Goal: Transaction & Acquisition: Purchase product/service

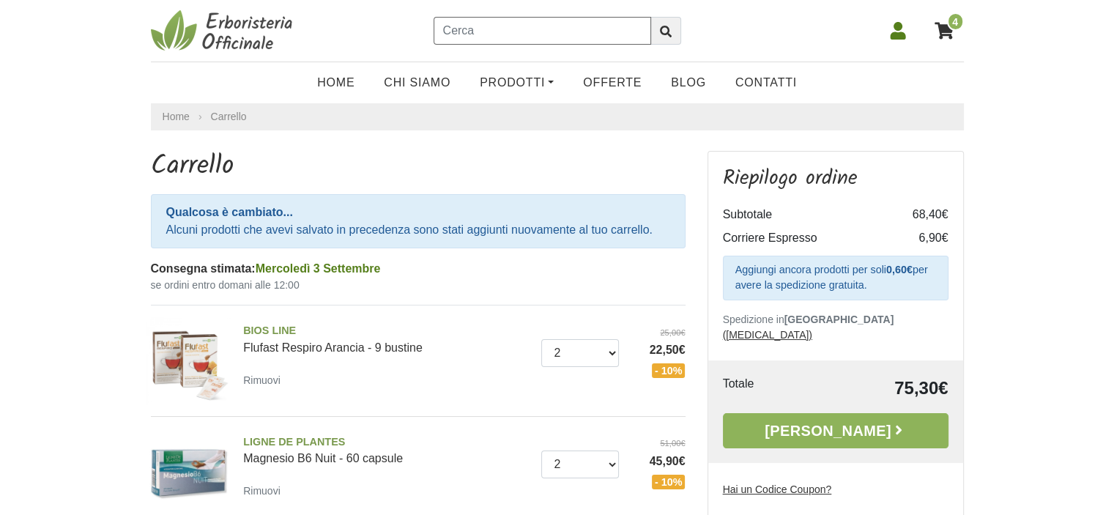
click at [559, 26] on input "text" at bounding box center [543, 31] width 218 height 28
type input "SEDIGOLA MIELE OCALIPTO"
click at [669, 26] on icon "submit" at bounding box center [666, 32] width 12 height 12
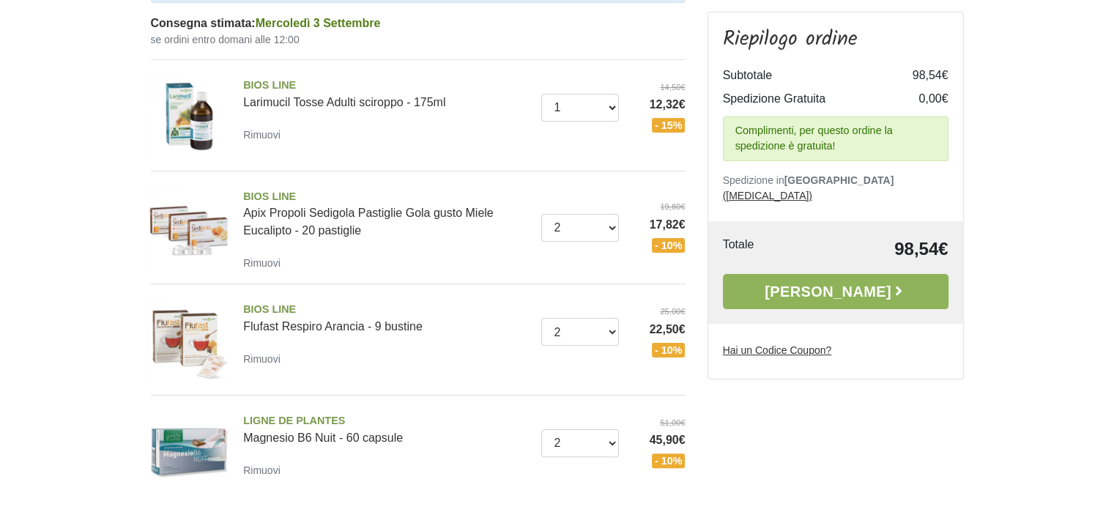
scroll to position [248, 0]
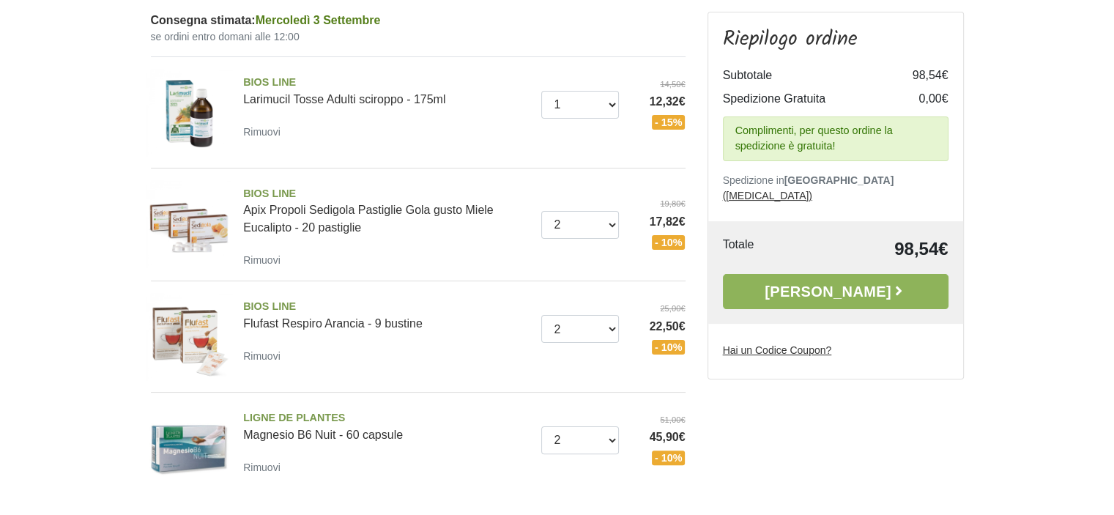
click at [777, 344] on u "Hai un Codice Coupon?" at bounding box center [777, 350] width 109 height 12
click at [0, 0] on input "Hai un Codice Coupon?" at bounding box center [0, 0] width 0 height 0
type input "ARMONIA10"
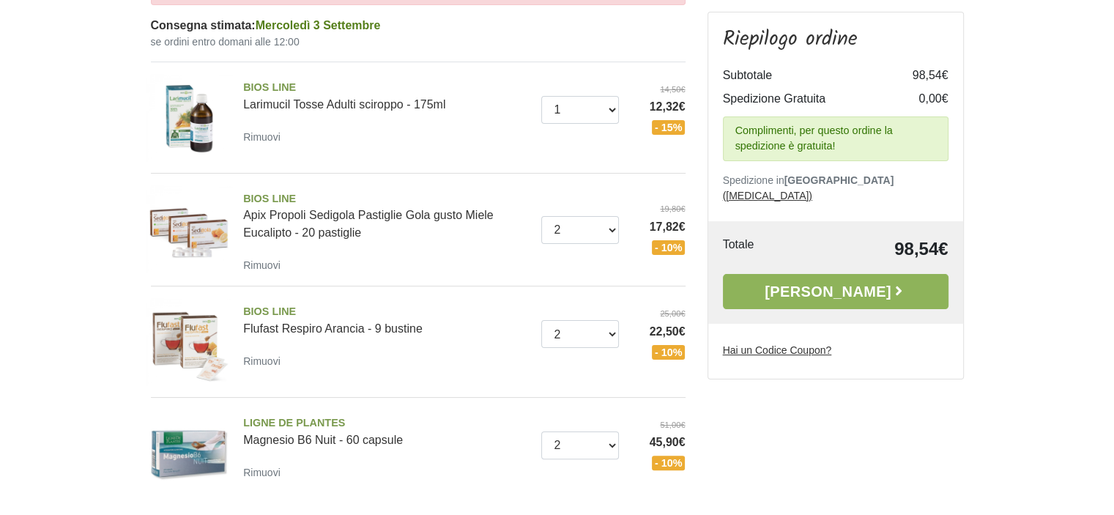
scroll to position [242, 0]
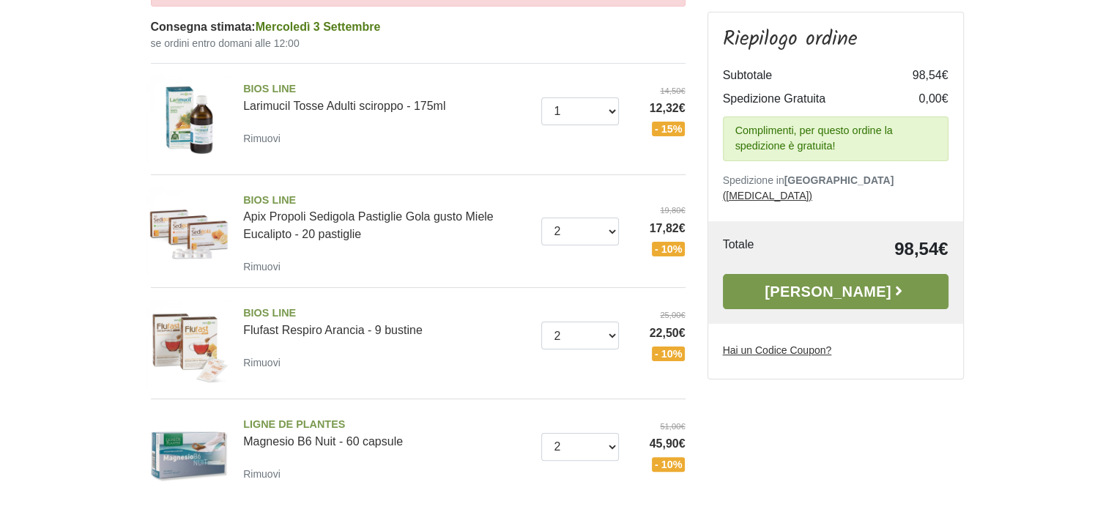
click at [874, 274] on link "Alla Cassa" at bounding box center [836, 291] width 226 height 35
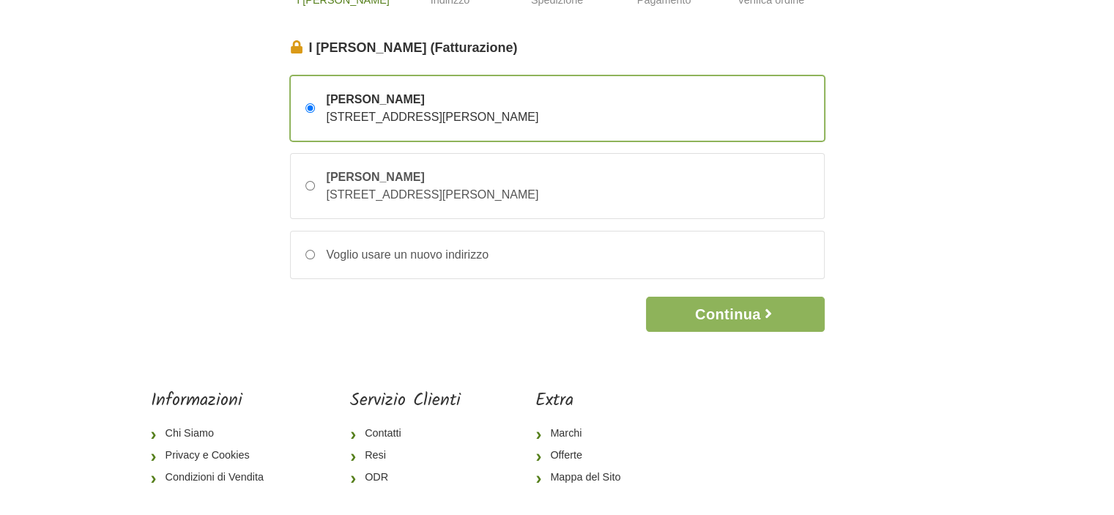
scroll to position [117, 0]
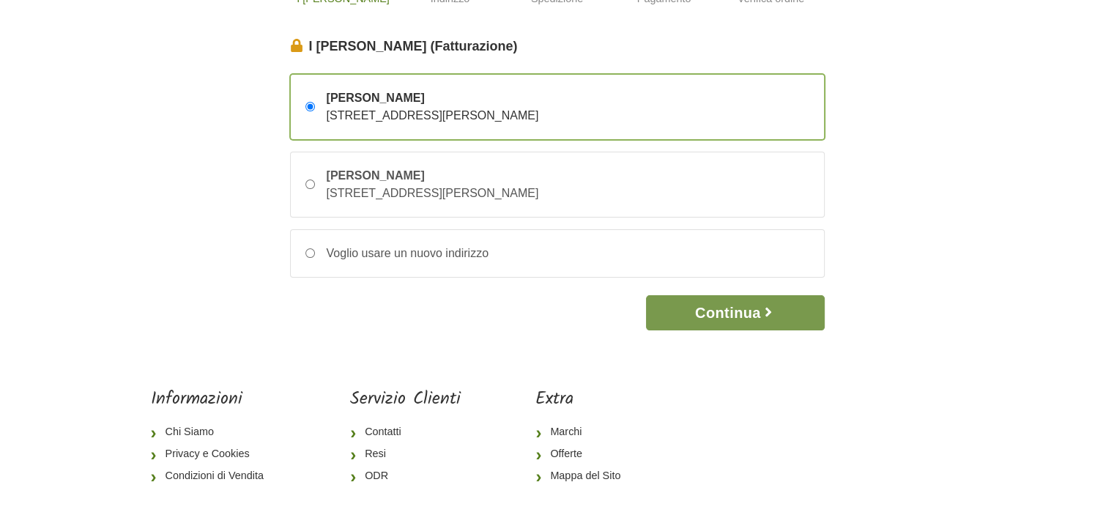
click at [720, 317] on button "Continua" at bounding box center [735, 312] width 178 height 35
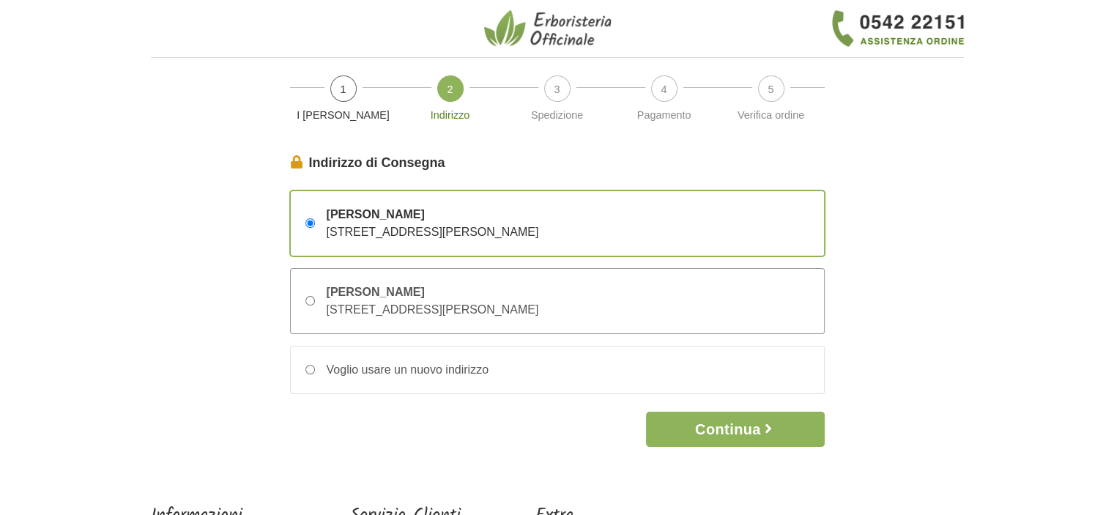
click at [311, 300] on input "VALENTINA PIANALTO VIA NINO BIXIO 20 – 36043 GROSSA DI GAZZO, Padova, Italia" at bounding box center [311, 301] width 10 height 10
radio input "true"
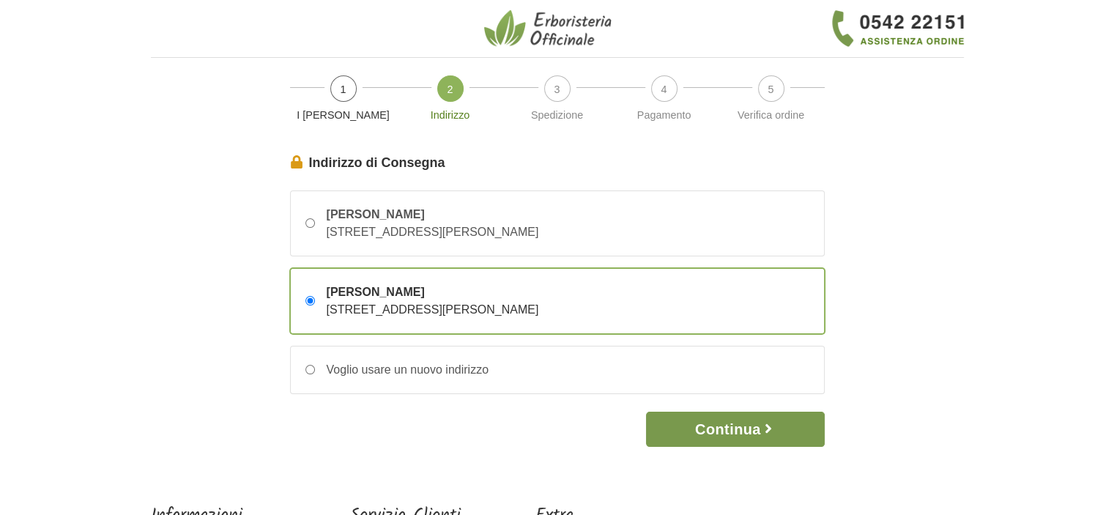
click at [735, 428] on button "Continua" at bounding box center [735, 429] width 178 height 35
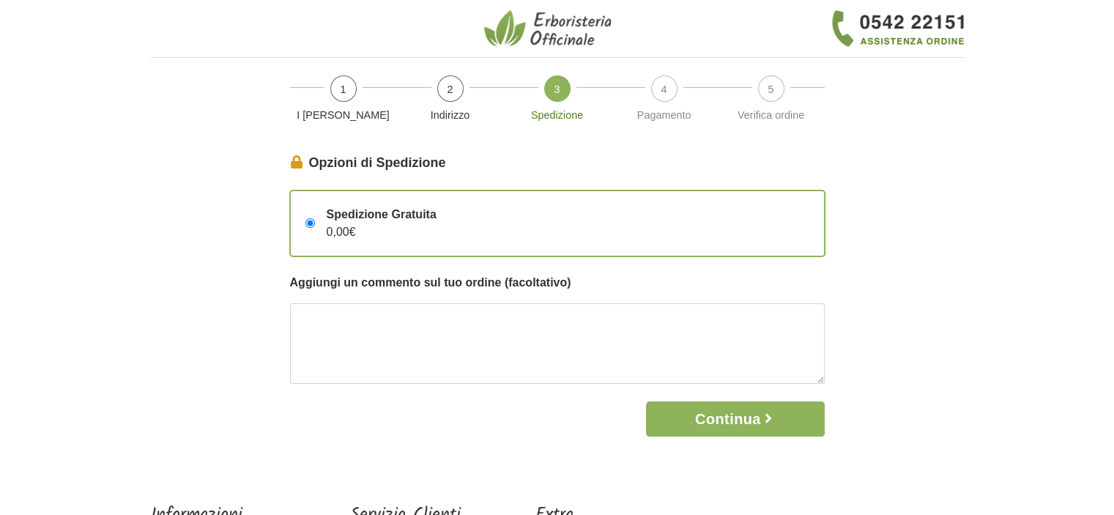
click at [735, 428] on button "Continua" at bounding box center [735, 419] width 178 height 35
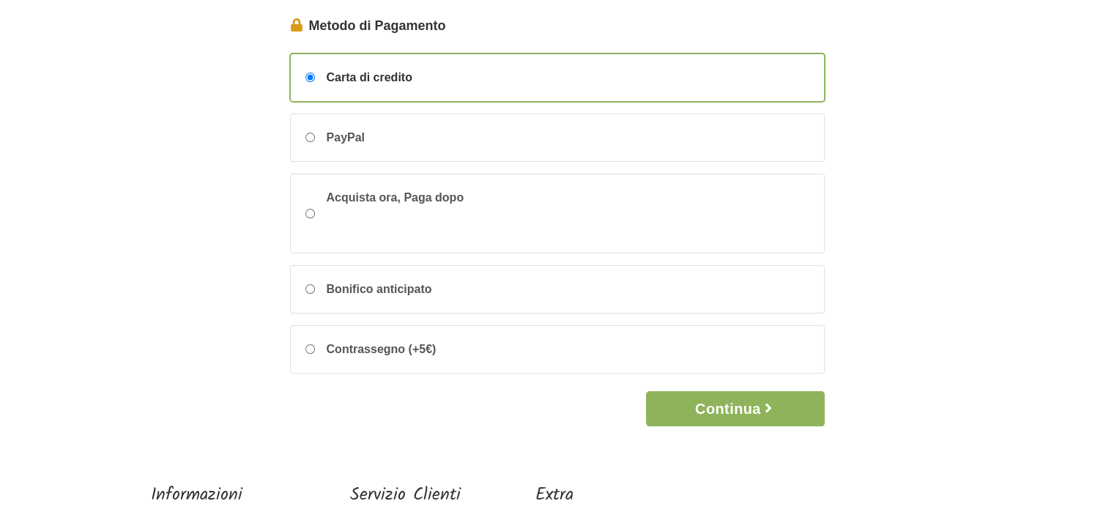
scroll to position [138, 0]
click at [718, 401] on button "Continua" at bounding box center [735, 408] width 178 height 35
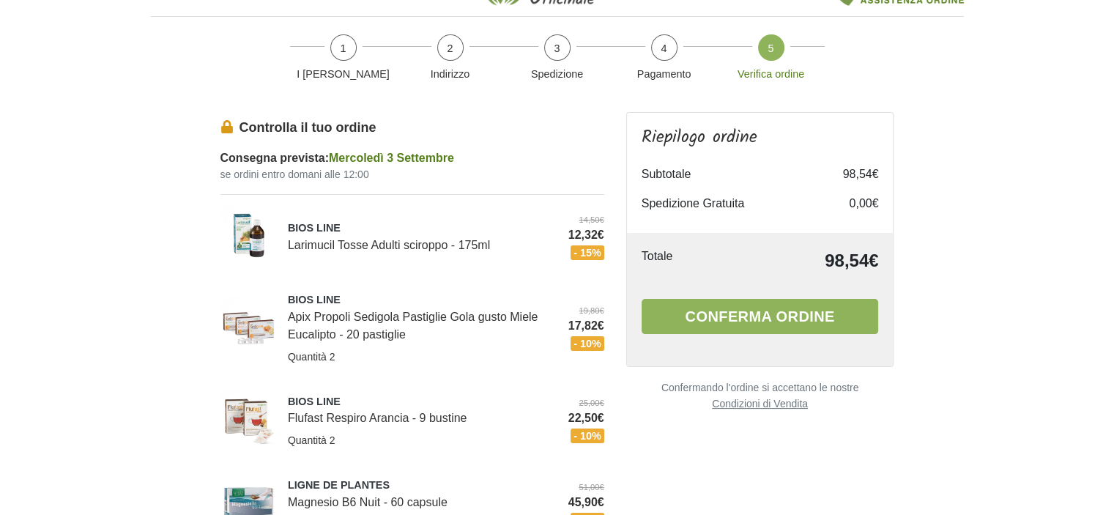
scroll to position [37, 0]
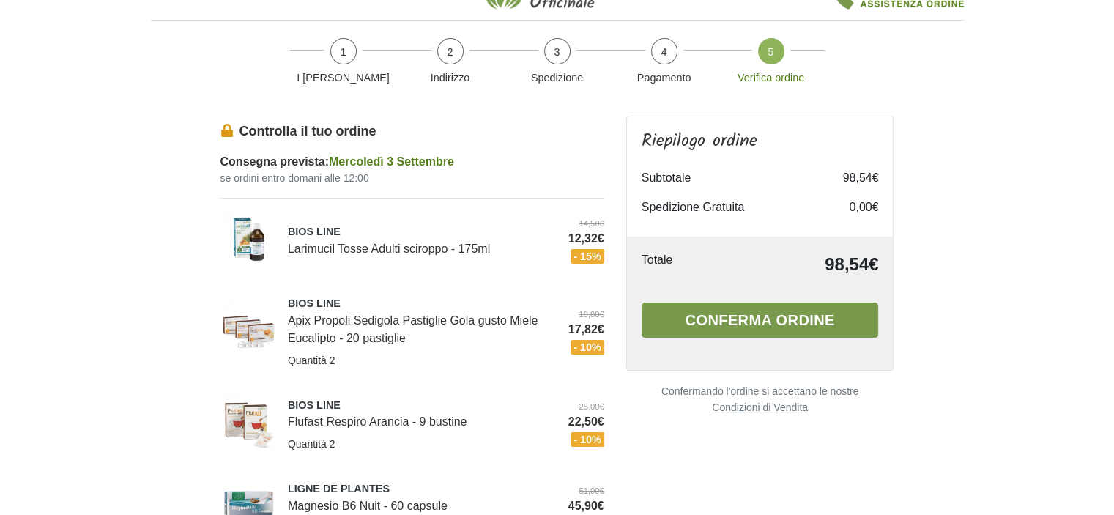
click at [766, 322] on button "Conferma ordine" at bounding box center [760, 320] width 237 height 35
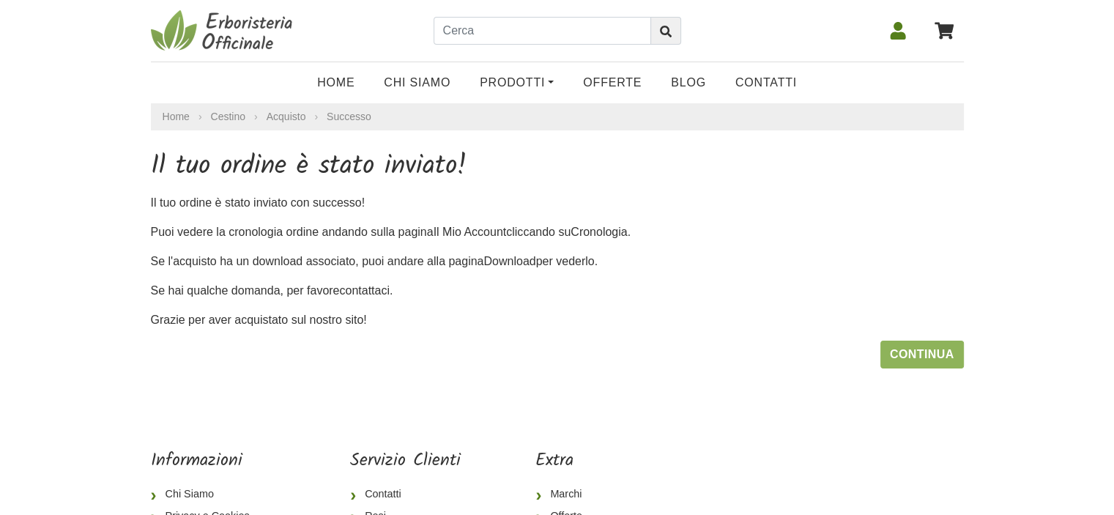
click at [898, 39] on icon at bounding box center [897, 31] width 15 height 18
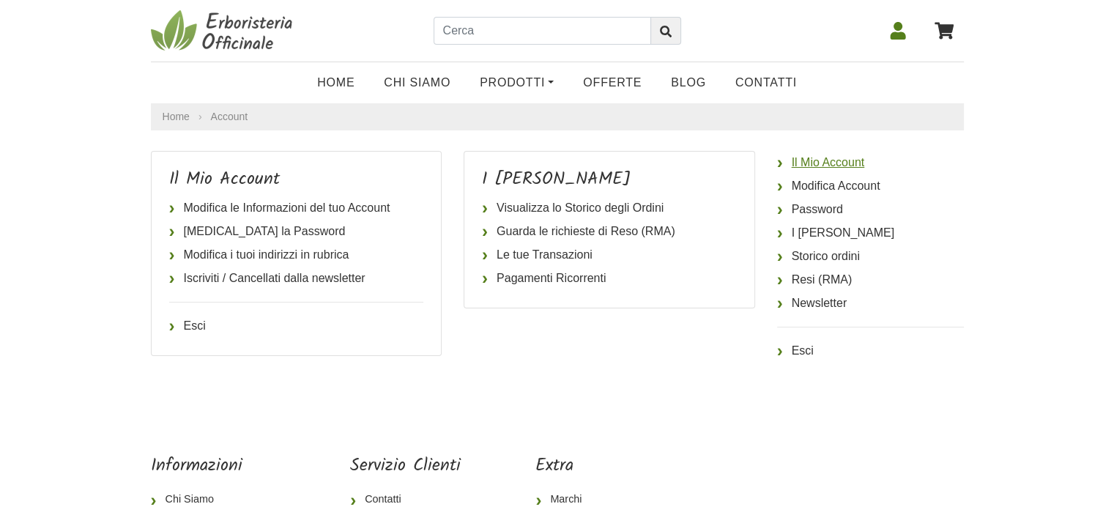
click at [836, 161] on link "Il Mio Account" at bounding box center [870, 162] width 187 height 23
click at [812, 263] on link "Storico ordini" at bounding box center [870, 256] width 187 height 23
